Goal: Use online tool/utility

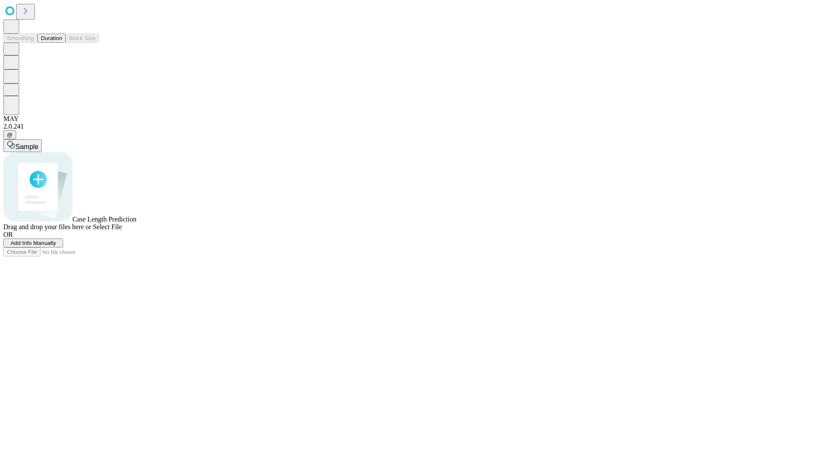
click at [62, 43] on button "Duration" at bounding box center [51, 38] width 28 height 9
click at [38, 143] on span "Sample" at bounding box center [26, 146] width 23 height 7
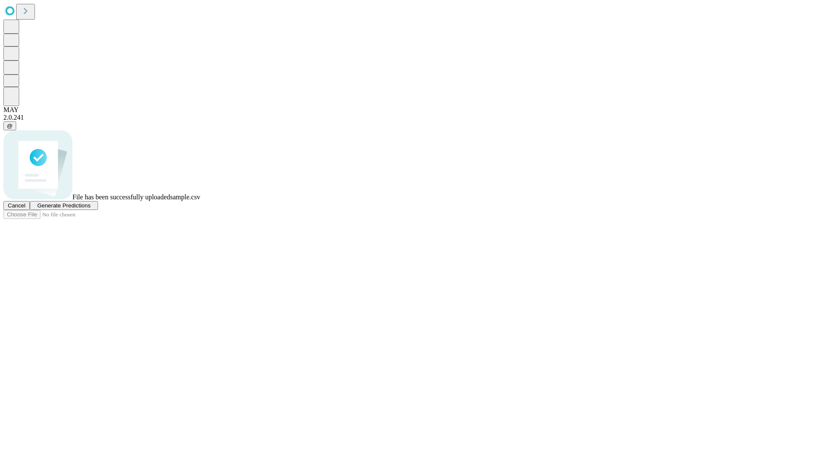
click at [90, 209] on span "Generate Predictions" at bounding box center [63, 205] width 53 height 6
